Goal: Task Accomplishment & Management: Complete application form

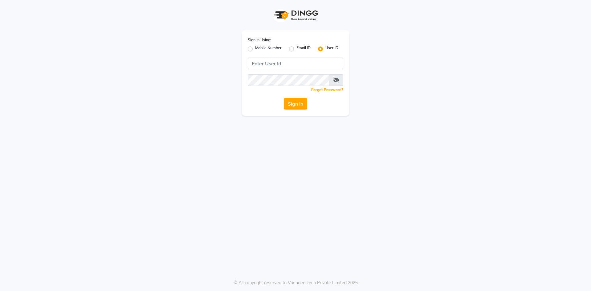
click at [301, 65] on input "Username" at bounding box center [295, 64] width 95 height 12
type input "infinitynails"
click at [284, 98] on button "Sign In" at bounding box center [295, 104] width 23 height 12
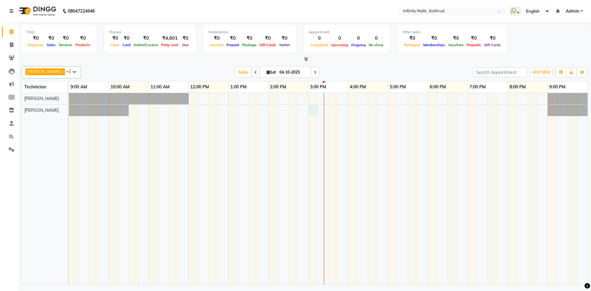
click at [314, 109] on div at bounding box center [328, 189] width 519 height 192
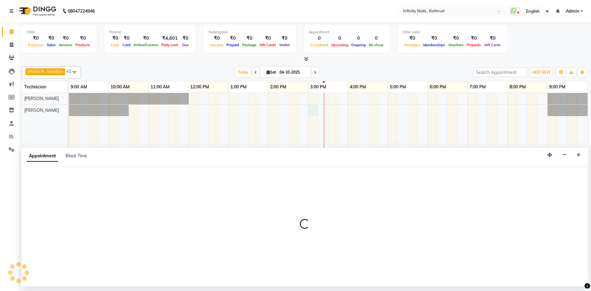
select select "85274"
select select "900"
select select "tentative"
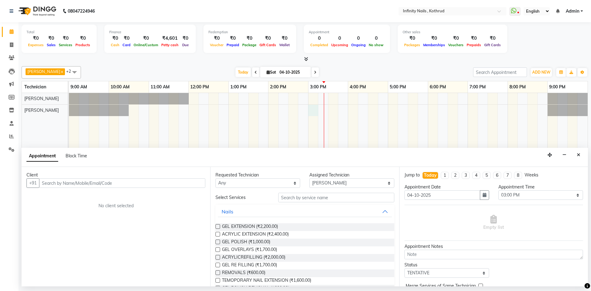
click at [130, 182] on input "text" at bounding box center [122, 183] width 166 height 10
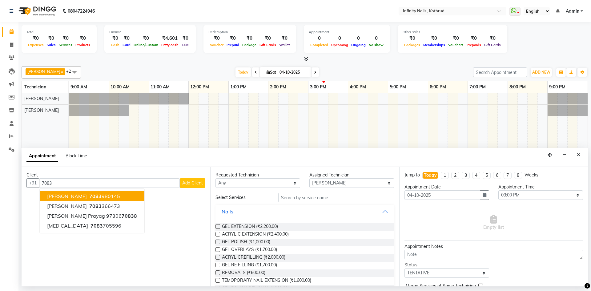
click at [107, 196] on ngb-highlight "7083 980145" at bounding box center [104, 196] width 32 height 6
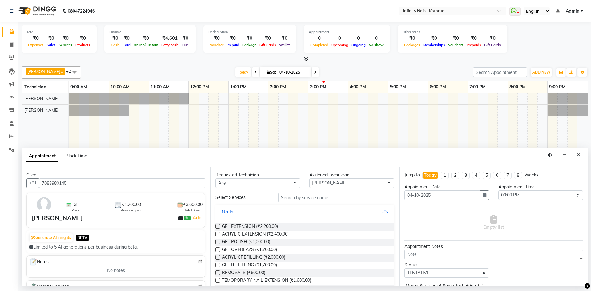
type input "7083980145"
click at [219, 241] on label at bounding box center [218, 242] width 5 height 5
click at [219, 241] on input "checkbox" at bounding box center [218, 243] width 4 height 4
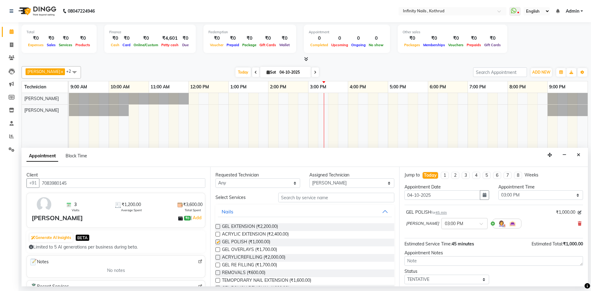
checkbox input "false"
click at [480, 277] on select "Select TENTATIVE CONFIRM CHECK-IN UPCOMING" at bounding box center [447, 280] width 85 height 10
select select "confirm booking"
click at [405, 275] on select "Select TENTATIVE CONFIRM CHECK-IN UPCOMING" at bounding box center [447, 280] width 85 height 10
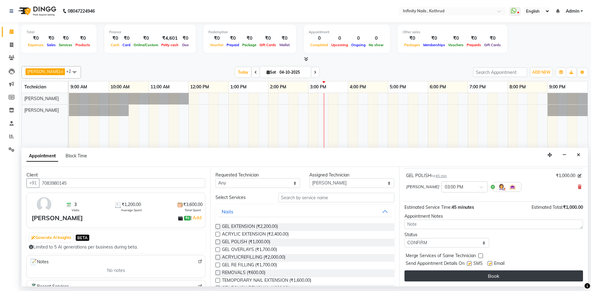
click at [466, 276] on button "Book" at bounding box center [494, 275] width 179 height 11
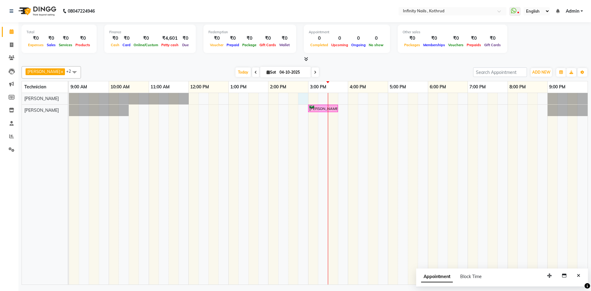
click at [302, 98] on div "[PERSON_NAME], TK01, 03:00 PM-03:45 PM, GEL POLISH" at bounding box center [328, 189] width 519 height 192
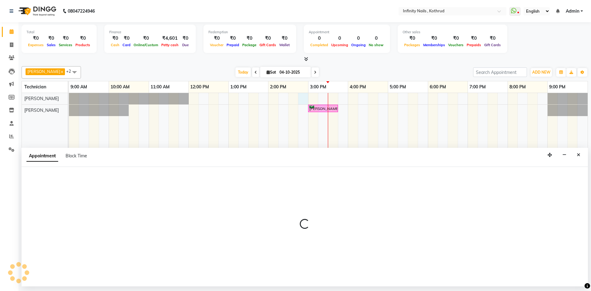
select select "51567"
select select "885"
select select "tentative"
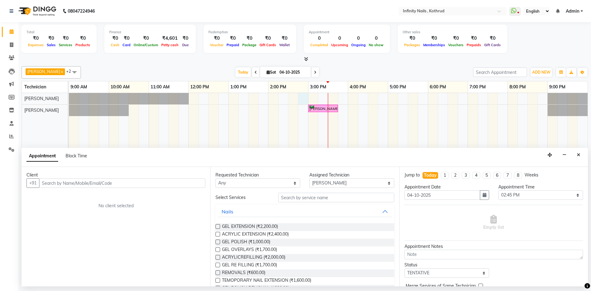
click at [91, 181] on input "text" at bounding box center [122, 183] width 166 height 10
type input "8484920577"
click at [201, 182] on span "Add Client" at bounding box center [192, 183] width 21 height 6
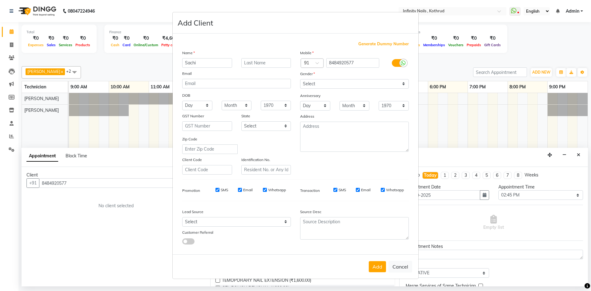
type input "Sachi"
type input "A"
drag, startPoint x: 340, startPoint y: 84, endPoint x: 338, endPoint y: 88, distance: 3.7
click at [340, 84] on select "Select [DEMOGRAPHIC_DATA] [DEMOGRAPHIC_DATA] Other Prefer Not To Say" at bounding box center [354, 84] width 109 height 10
select select "[DEMOGRAPHIC_DATA]"
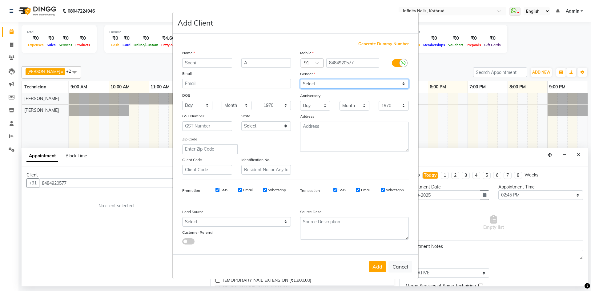
click at [300, 79] on select "Select [DEMOGRAPHIC_DATA] [DEMOGRAPHIC_DATA] Other Prefer Not To Say" at bounding box center [354, 84] width 109 height 10
click at [273, 129] on select "Select [GEOGRAPHIC_DATA] [GEOGRAPHIC_DATA] [GEOGRAPHIC_DATA] [GEOGRAPHIC_DATA] …" at bounding box center [266, 126] width 50 height 10
select select "22"
click at [241, 121] on select "Select [GEOGRAPHIC_DATA] [GEOGRAPHIC_DATA] [GEOGRAPHIC_DATA] [GEOGRAPHIC_DATA] …" at bounding box center [266, 126] width 50 height 10
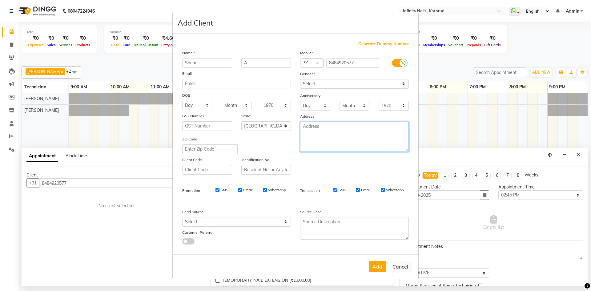
click at [321, 140] on textarea at bounding box center [354, 137] width 109 height 30
type textarea "k"
type textarea "Kothrud, Pune"
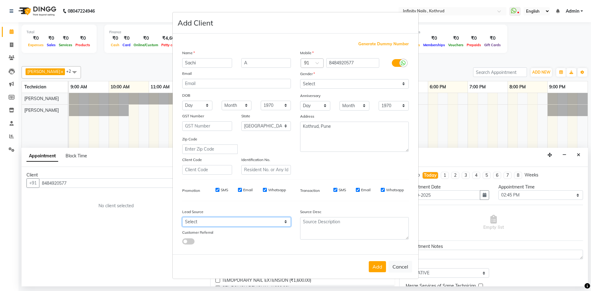
click at [288, 219] on select "Select Walk-in Referral Internet Friend Word of Mouth Advertisement Facebook Ju…" at bounding box center [236, 222] width 109 height 10
select select "46982"
click at [182, 217] on select "Select Walk-in Referral Internet Friend Word of Mouth Advertisement Facebook Ju…" at bounding box center [236, 222] width 109 height 10
click at [377, 268] on button "Add" at bounding box center [377, 266] width 17 height 11
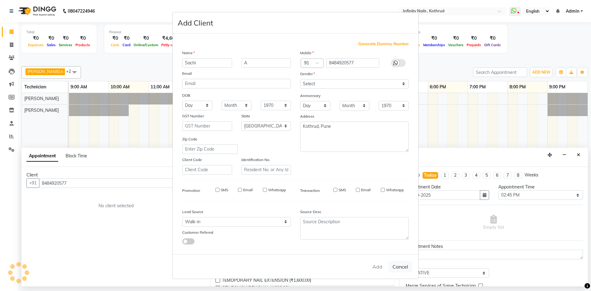
select select
select select "null"
select select
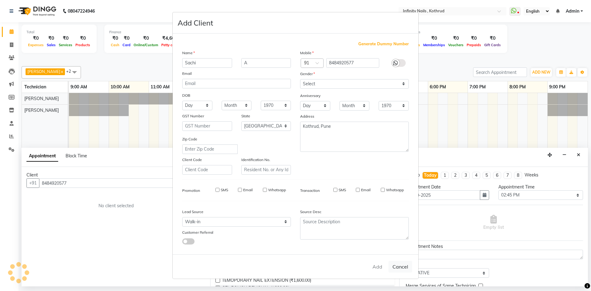
select select
checkbox input "false"
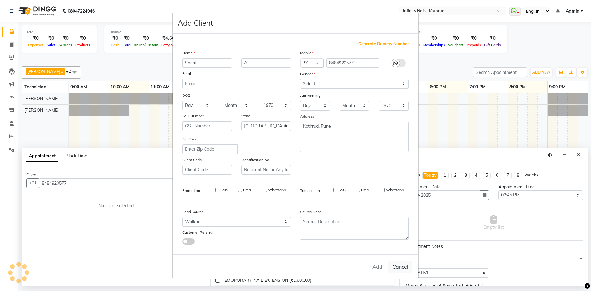
checkbox input "false"
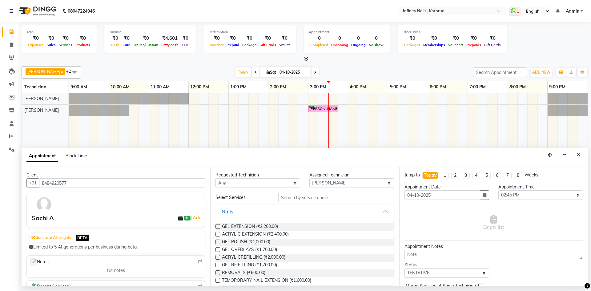
click at [217, 241] on label at bounding box center [218, 242] width 5 height 5
click at [217, 241] on input "checkbox" at bounding box center [218, 243] width 4 height 4
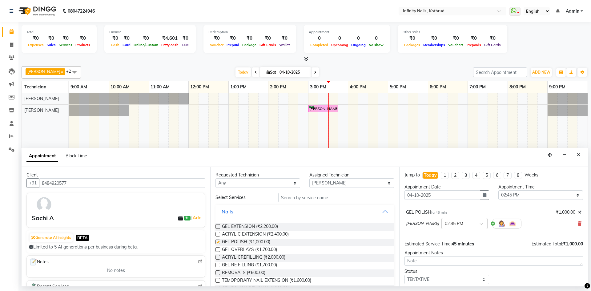
checkbox input "false"
click at [445, 277] on select "Select TENTATIVE CONFIRM CHECK-IN UPCOMING" at bounding box center [447, 280] width 85 height 10
select select "confirm booking"
click at [405, 275] on select "Select TENTATIVE CONFIRM CHECK-IN UPCOMING" at bounding box center [447, 280] width 85 height 10
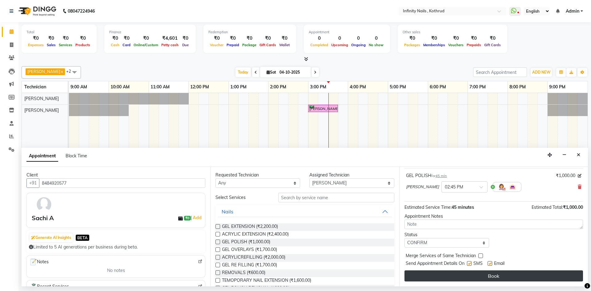
click at [501, 272] on button "Book" at bounding box center [494, 275] width 179 height 11
